Goal: Information Seeking & Learning: Learn about a topic

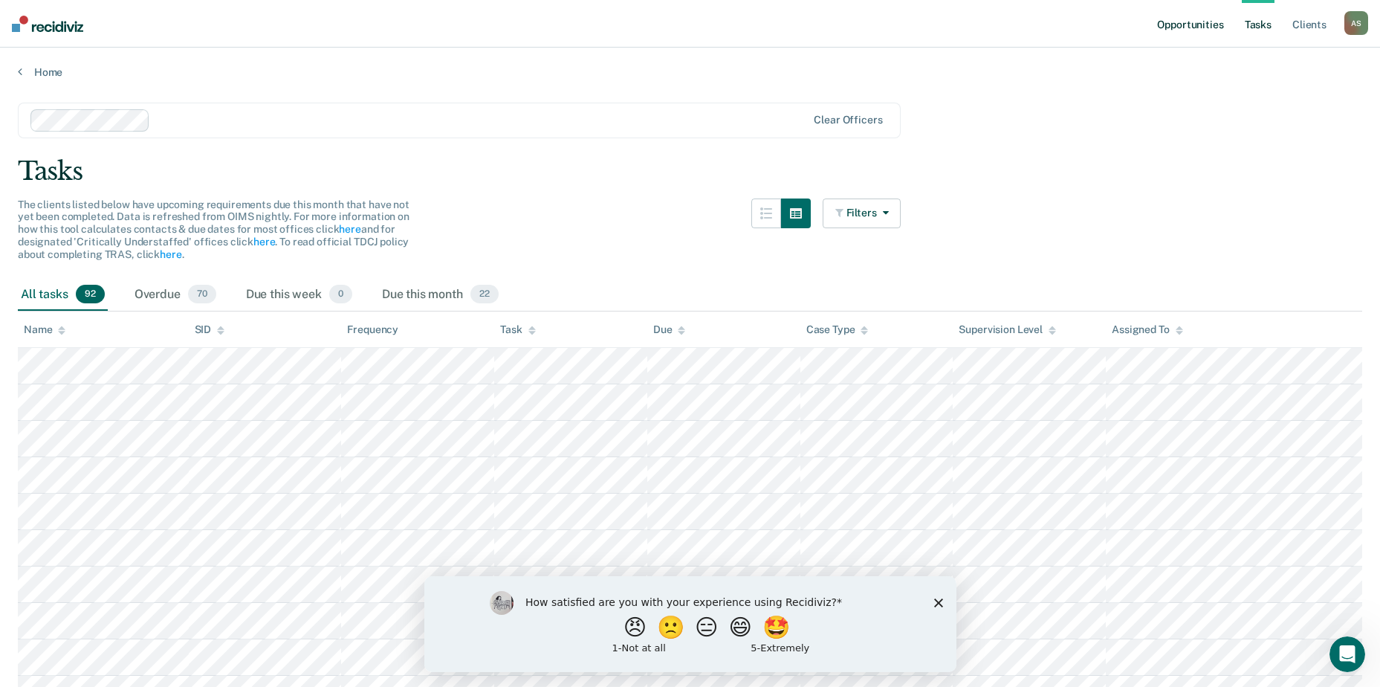
click at [1192, 28] on link "Opportunities" at bounding box center [1190, 24] width 72 height 48
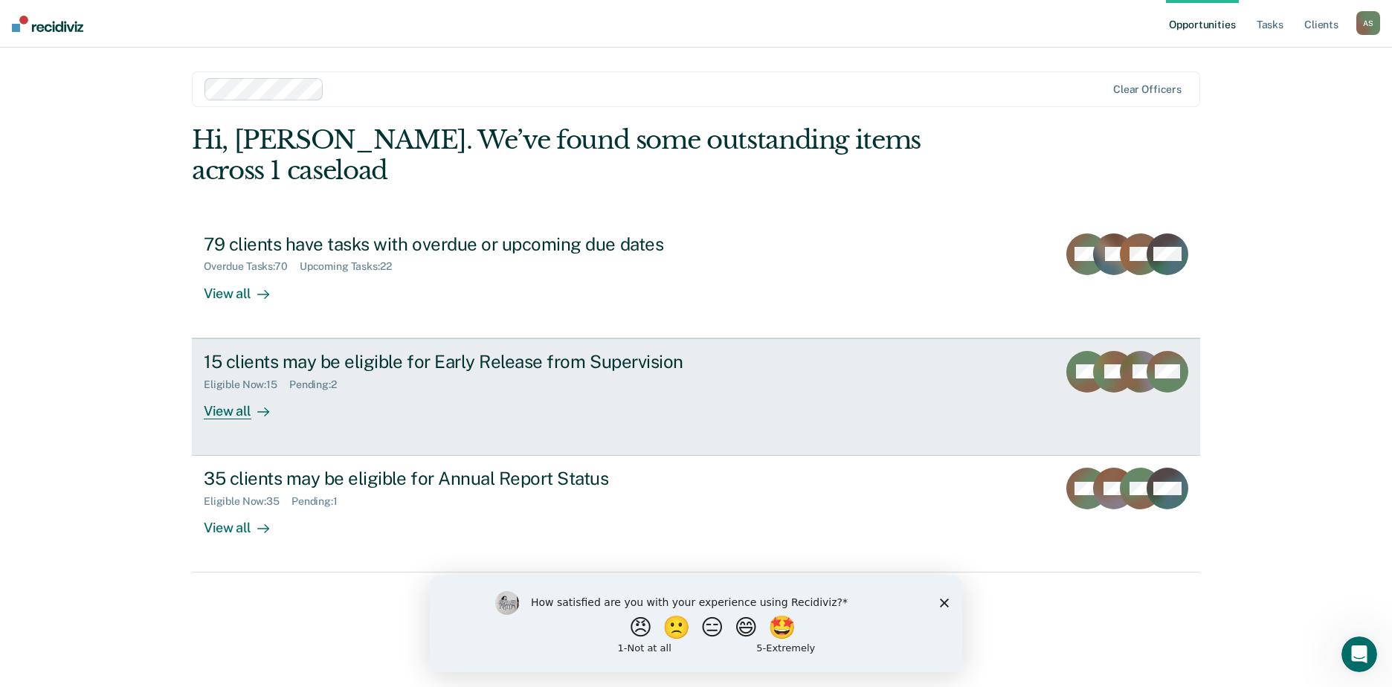
click at [485, 369] on div "15 clients may be eligible for Early Release from Supervision" at bounding box center [465, 362] width 522 height 22
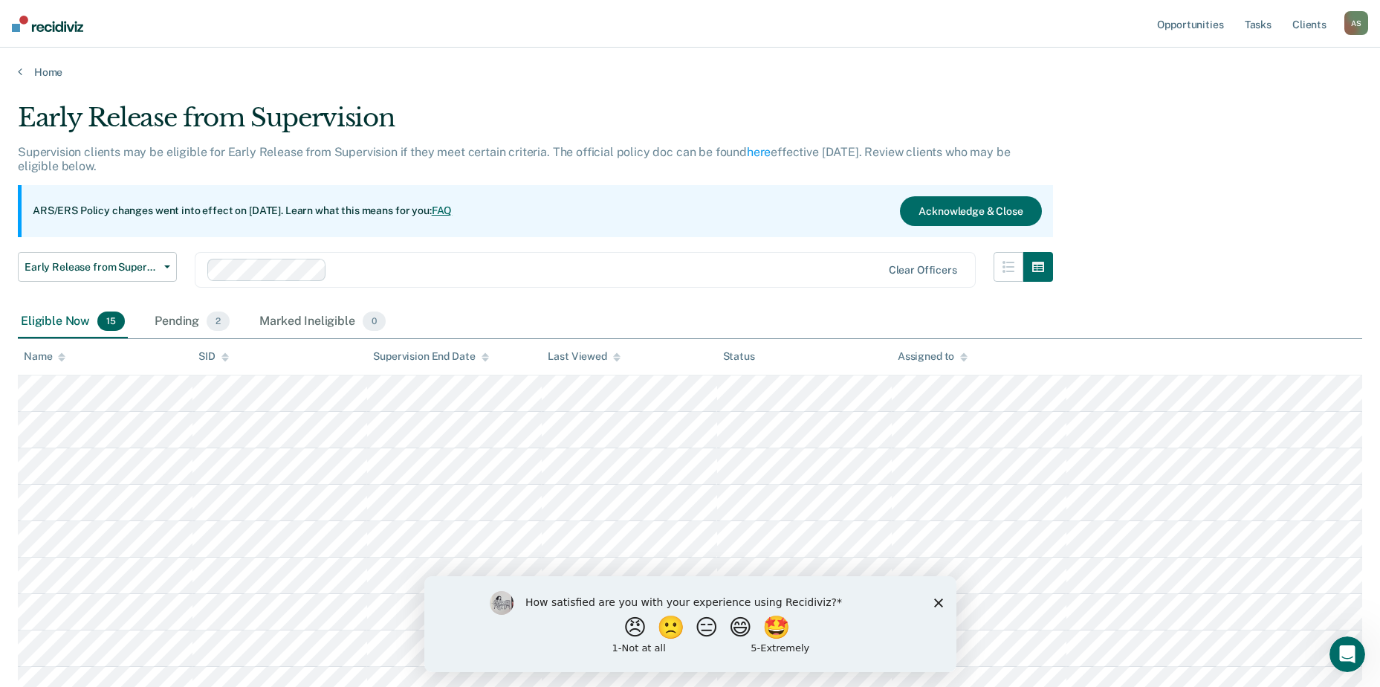
click at [1204, 167] on div "Early Release from Supervision Supervision clients may be eligible for Early Re…" at bounding box center [690, 510] width 1345 height 815
click at [1201, 25] on link "Opportunities" at bounding box center [1190, 24] width 72 height 48
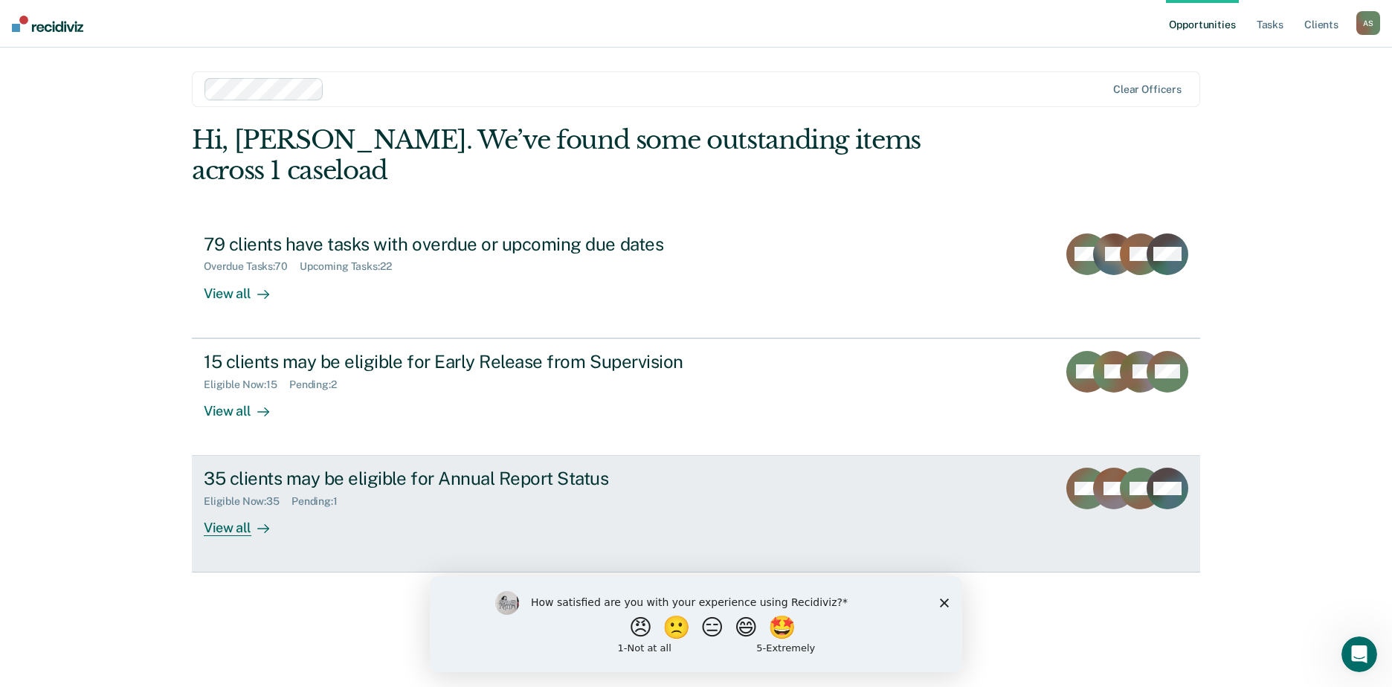
click at [505, 498] on div "Eligible Now : 35 Pending : 1" at bounding box center [465, 498] width 522 height 19
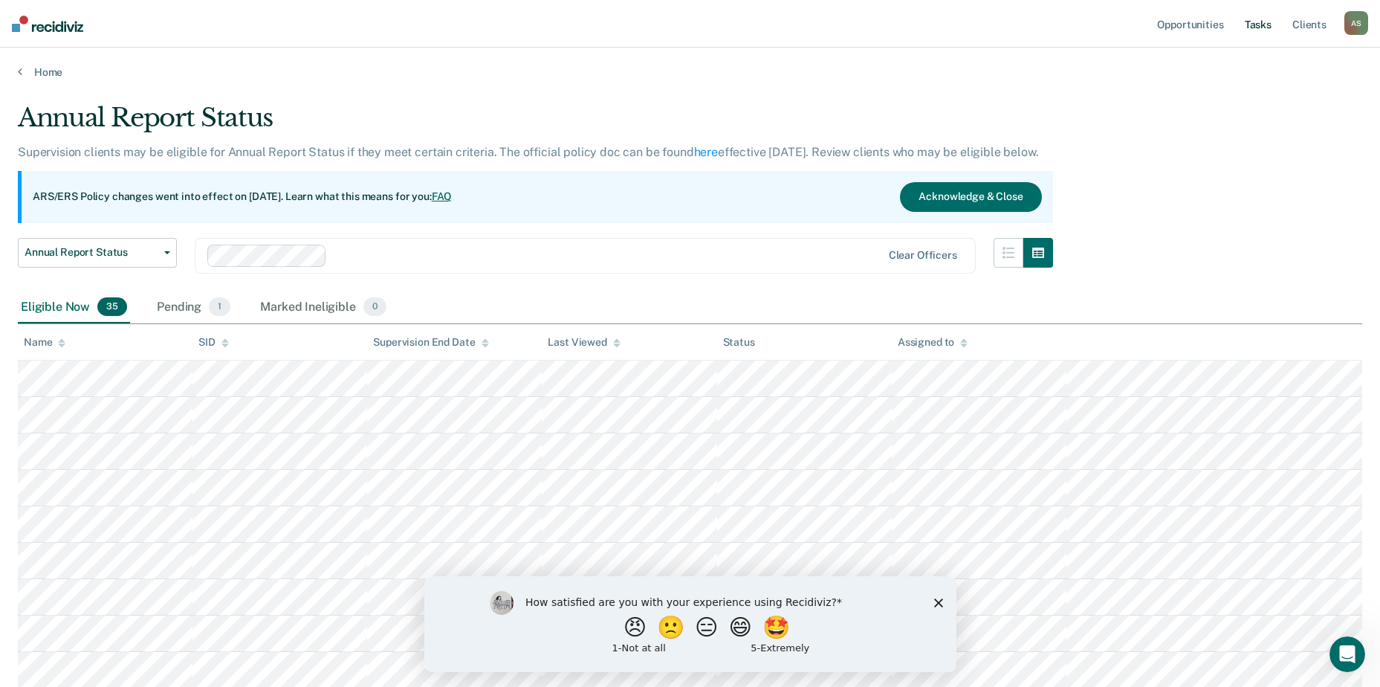
click at [1264, 22] on link "Tasks" at bounding box center [1258, 24] width 33 height 48
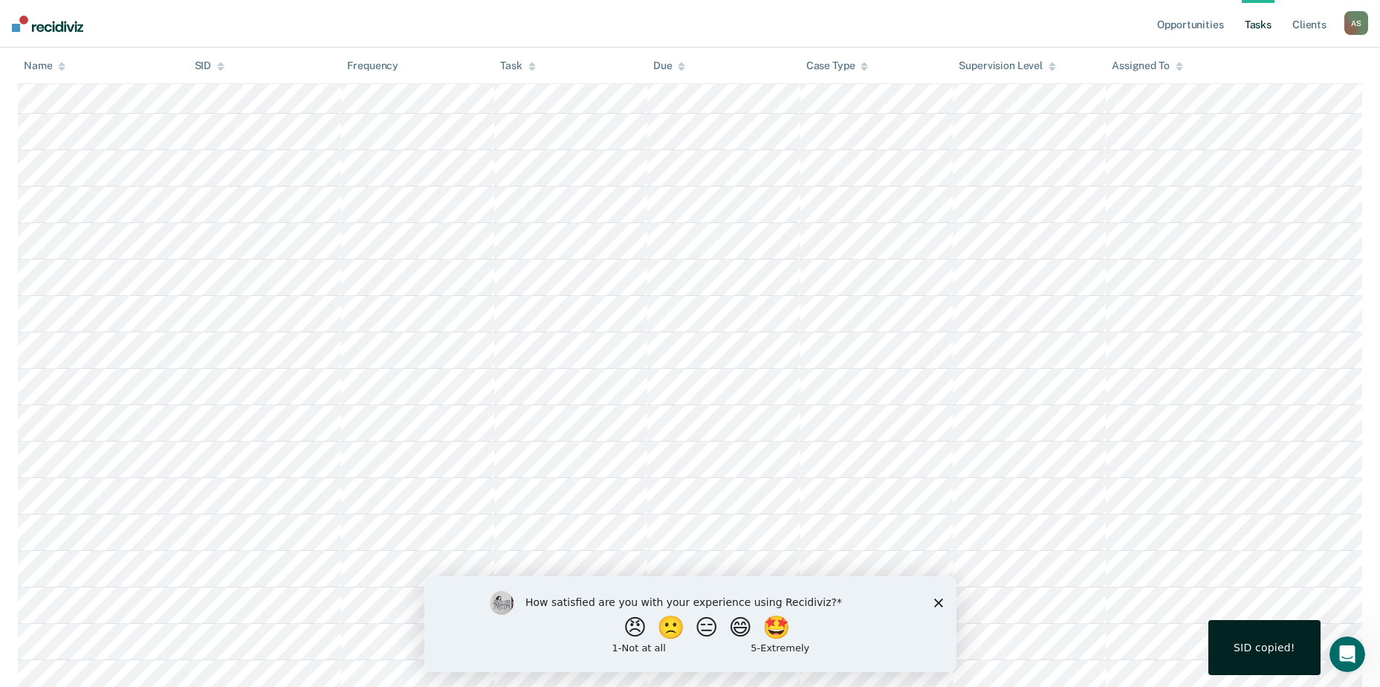
scroll to position [916, 0]
